Goal: Task Accomplishment & Management: Manage account settings

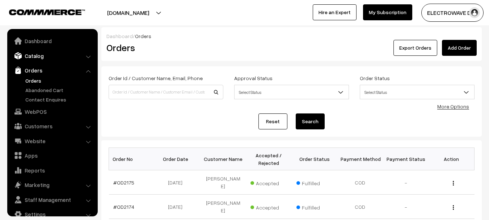
click at [51, 53] on link "Catalog" at bounding box center [52, 55] width 86 height 13
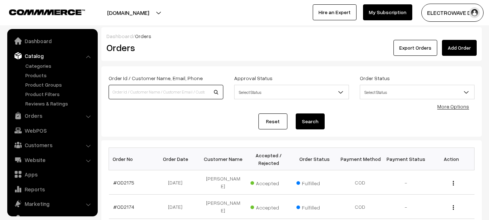
click at [138, 92] on input at bounding box center [166, 92] width 115 height 14
click at [47, 66] on link "Categories" at bounding box center [60, 66] width 72 height 8
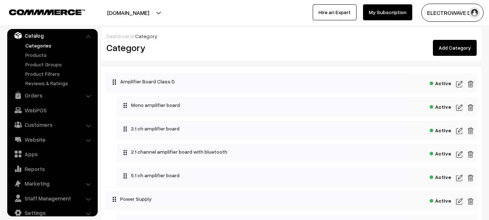
click at [153, 13] on button "[DOMAIN_NAME]" at bounding box center [128, 13] width 93 height 18
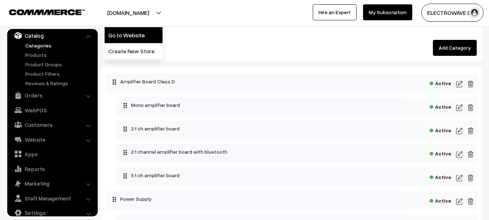
click at [135, 37] on link "Go to Website" at bounding box center [134, 35] width 58 height 16
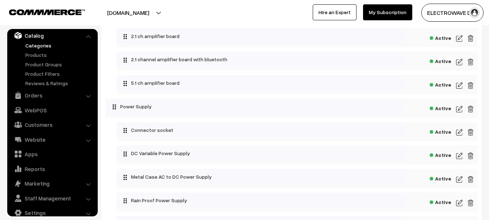
scroll to position [109, 0]
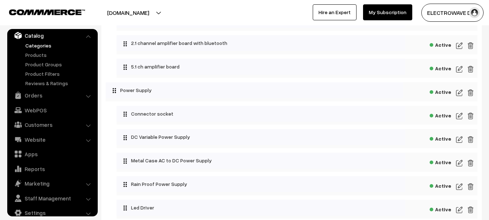
click at [458, 117] on img at bounding box center [459, 116] width 7 height 9
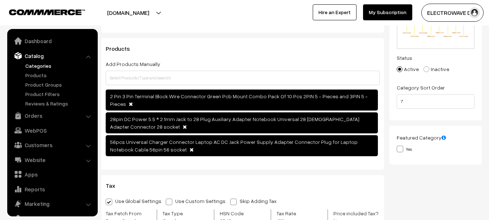
scroll to position [20, 0]
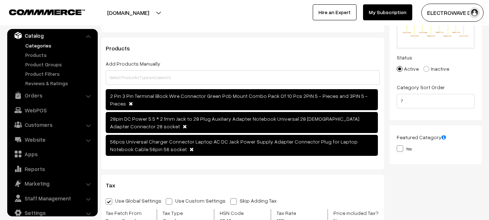
click at [177, 135] on span "56pcs Universal Charger Connector Laptop AC DC Jack Power Supply Adapter Connec…" at bounding box center [242, 145] width 272 height 21
click at [130, 135] on span "56pcs Universal Charger Connector Laptop AC DC Jack Power Supply Adapter Connec…" at bounding box center [242, 145] width 272 height 21
click at [134, 138] on span "56pcs Universal Charger Connector Laptop AC DC Jack Power Supply Adapter Connec…" at bounding box center [234, 145] width 248 height 14
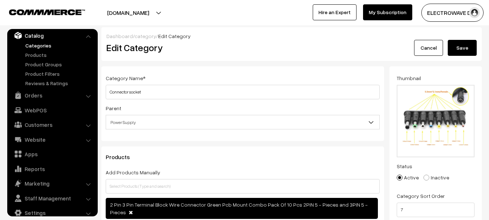
scroll to position [36, 0]
